Goal: Task Accomplishment & Management: Manage account settings

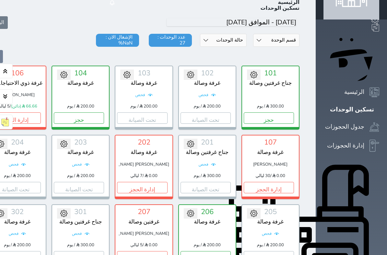
scroll to position [35, 0]
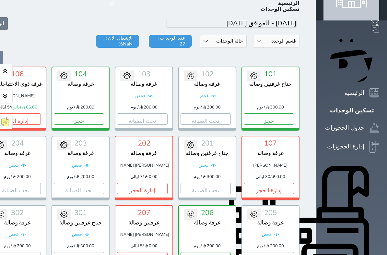
click at [31, 94] on div "106 غرفة ذوي الاحتياجات الخاصة [PERSON_NAME] 66.66 (دائن) / 5 ليالي إدارة الحجز" at bounding box center [17, 99] width 58 height 64
click at [35, 114] on button "إدارة الحجز" at bounding box center [16, 119] width 50 height 11
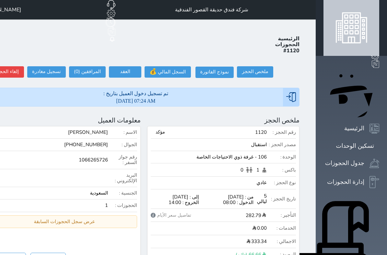
select select
type input "[DATE] 22:49"
select select
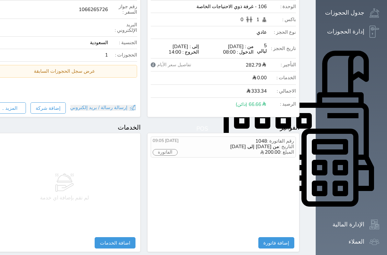
click at [279, 144] on p "من [DATE] إلى [DATE]" at bounding box center [254, 147] width 49 height 6
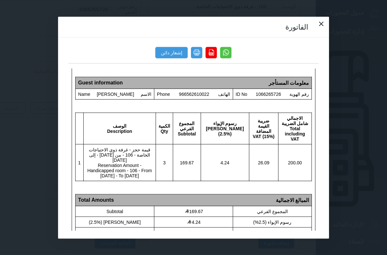
scroll to position [185, 0]
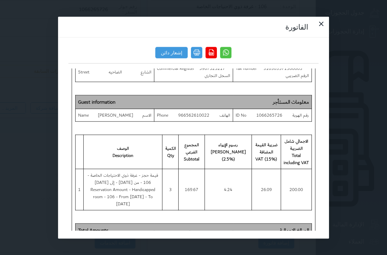
click at [318, 20] on icon at bounding box center [322, 24] width 8 height 8
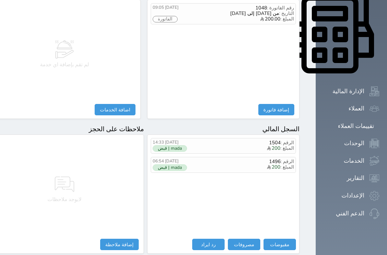
scroll to position [288, 0]
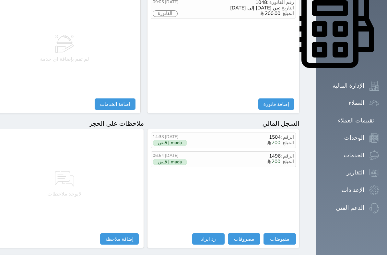
click at [225, 218] on button "رد ايراد" at bounding box center [208, 238] width 32 height 11
select select
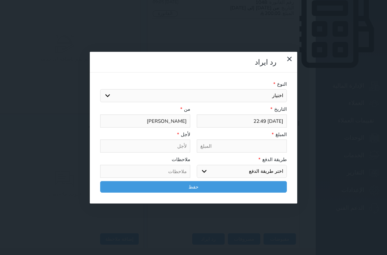
select select
type input "[DATE] 22:50"
select select
click at [287, 89] on select "اختيار مقبوضات عامة قيمة إيجار فواتير تامين عربون لا ينطبق آخر مغسلة واي فاي - …" at bounding box center [193, 95] width 187 height 13
select select "146969"
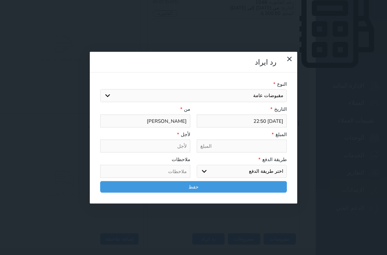
select select
type input "مقبوضات عامة - الوحدة - 106"
click at [283, 165] on select "اختر طريقة الدفع رد ايراد" at bounding box center [242, 171] width 90 height 13
select select "rebate"
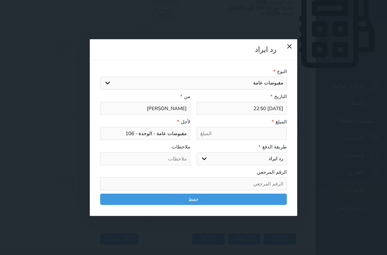
click at [287, 127] on input "tel" at bounding box center [242, 133] width 90 height 13
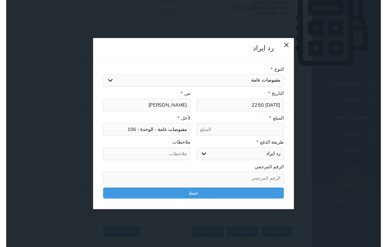
scroll to position [288, 0]
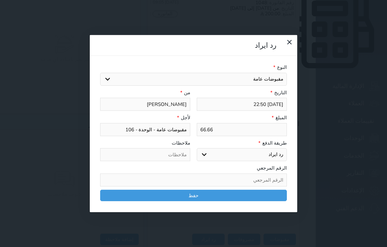
type input "66.66"
click at [323, 82] on div "رد ايراد النوع * اختيار مقبوضات عامة قيمة إيجار فواتير تامين عربون لا ينطبق آخر…" at bounding box center [193, 123] width 387 height 247
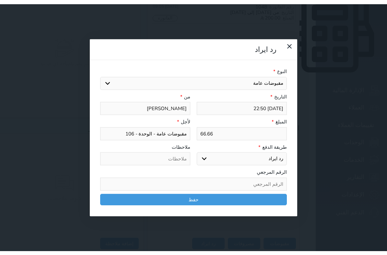
scroll to position [289, 0]
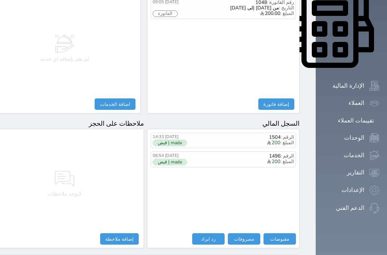
click at [225, 218] on button "رد ايراد" at bounding box center [208, 238] width 32 height 11
select select
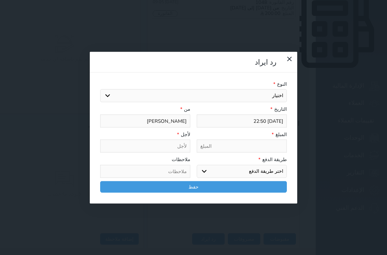
select select
click at [283, 89] on select "اختيار مقبوضات عامة قيمة إيجار فواتير تامين عربون لا ينطبق آخر مغسلة واي فاي - …" at bounding box center [193, 95] width 187 height 13
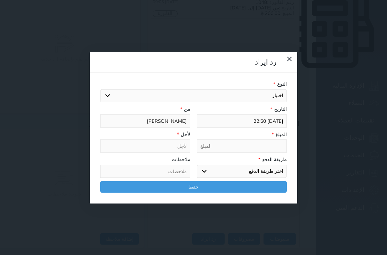
select select "146970"
select select
type input "قيمة إيجار - الوحدة - 106"
select select
click at [277, 140] on input "tel" at bounding box center [242, 146] width 90 height 13
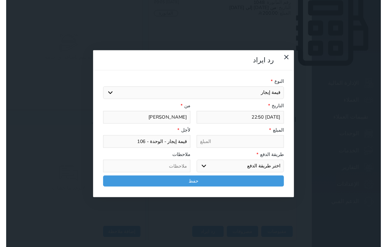
scroll to position [288, 0]
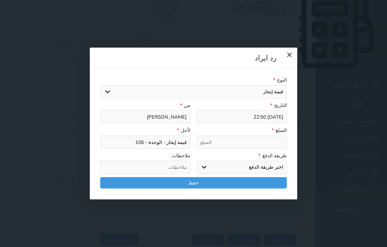
type input "6"
select select
type input "66"
select select
type input "66."
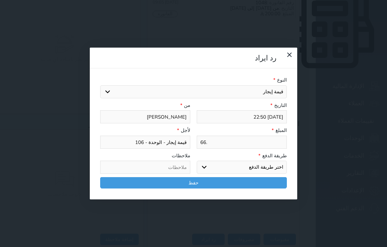
select select
type input "66.6"
select select
type input "66.66"
select select
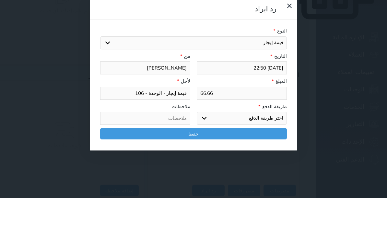
type input "66.66"
click at [287, 161] on select "اختر طريقة الدفع رد ايراد" at bounding box center [242, 167] width 90 height 13
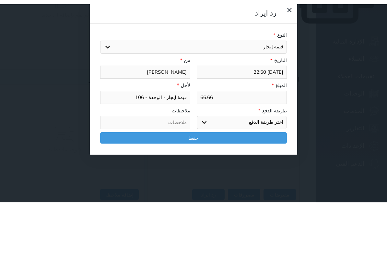
scroll to position [321, 0]
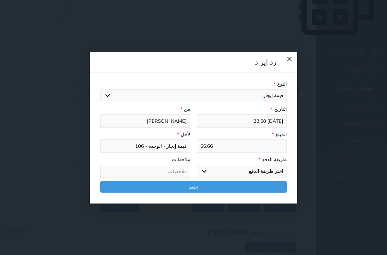
select select "rebate"
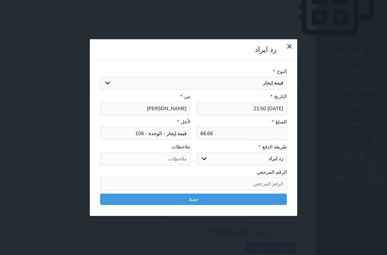
click at [270, 193] on button "حفظ" at bounding box center [193, 198] width 187 height 11
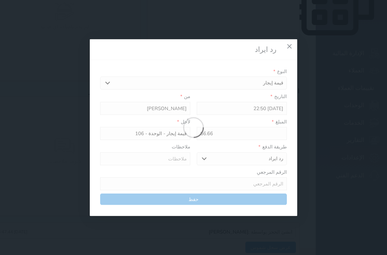
select select
type input "0"
select select
type input "0"
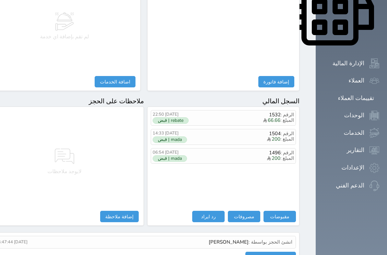
scroll to position [329, 0]
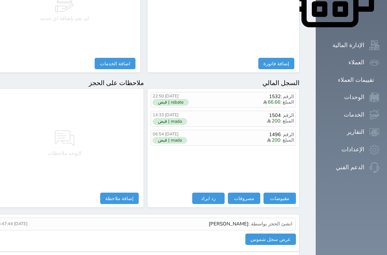
click at [261, 192] on button "مصروفات" at bounding box center [244, 197] width 32 height 11
select select
type input "[DATE] 22:50"
type input "[PERSON_NAME]"
type input "133.32"
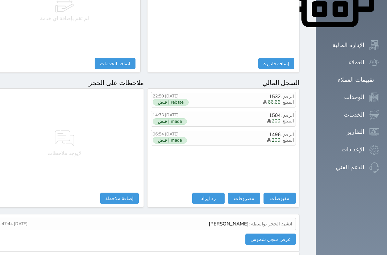
type input "[PERSON_NAME]"
select select
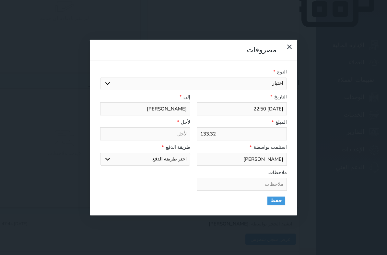
select select
click at [287, 77] on select "اختيار مرتجع إيجار رواتب صيانة مصروفات عامة استرجاع تامين استرجاع ال[DEMOGRAPHI…" at bounding box center [193, 83] width 187 height 13
select select "146962"
select select
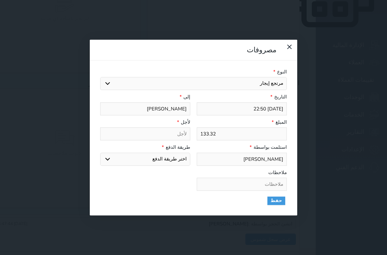
type input "مرتجع إيجار - الوحدة - 106"
click at [182, 153] on select "اختر طريقة الدفع دفع نقدى تحويل بنكى مدى بطاقة ائتمان" at bounding box center [145, 159] width 90 height 13
select select "cash"
click at [268, 196] on button "حفظ" at bounding box center [277, 200] width 18 height 8
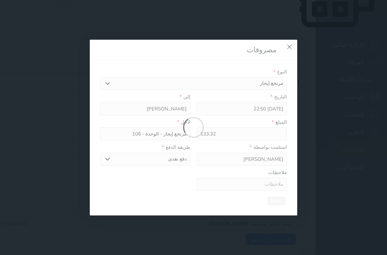
select select
type input "0"
select select
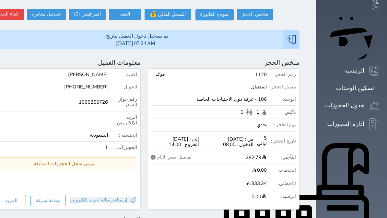
scroll to position [0, 0]
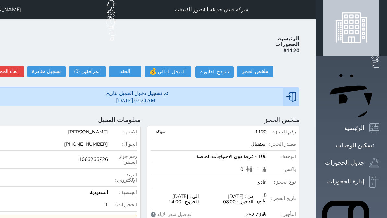
click at [380, 146] on icon at bounding box center [380, 146] width 0 height 0
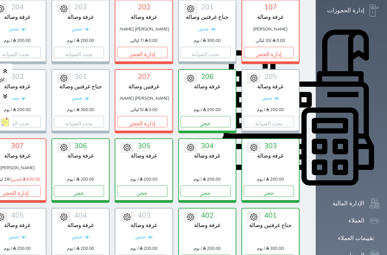
scroll to position [171, 0]
click at [22, 185] on button "إدارة الحجز" at bounding box center [16, 190] width 50 height 11
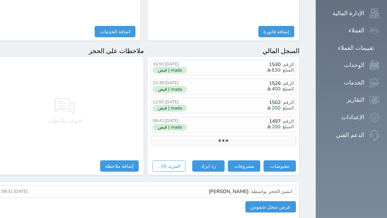
scroll to position [362, 0]
